Goal: Navigation & Orientation: Find specific page/section

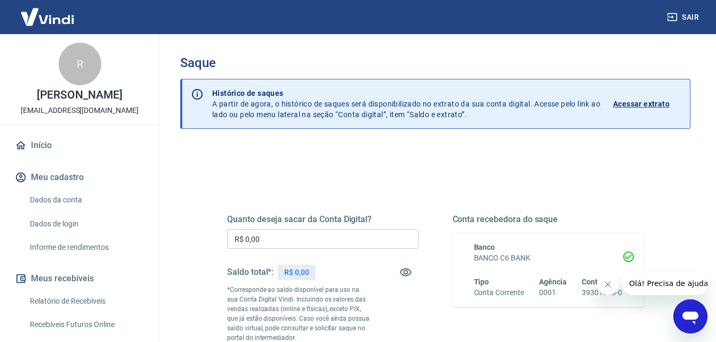
click at [45, 145] on link "Início" at bounding box center [80, 145] width 134 height 23
